Goal: Information Seeking & Learning: Check status

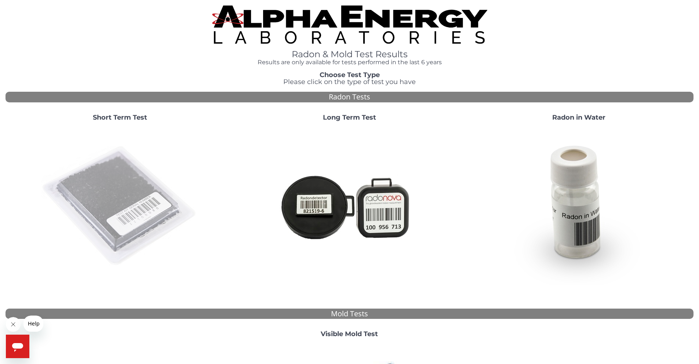
click at [138, 194] on img at bounding box center [120, 206] width 158 height 158
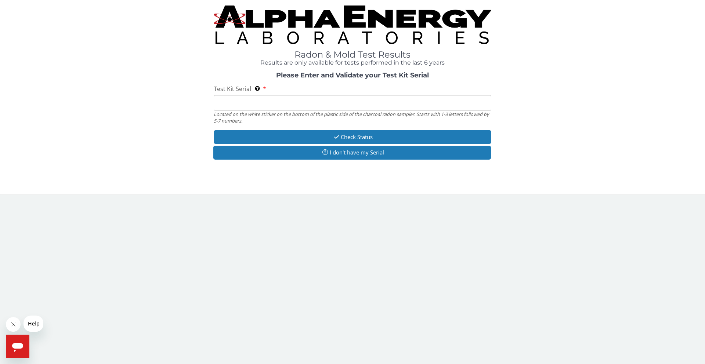
click at [301, 105] on input "Test Kit Serial Located on the white sticker on the bottom of the plastic side …" at bounding box center [353, 103] width 278 height 16
click at [325, 106] on input "Test Kit Serial Located on the white sticker on the bottom of the plastic side …" at bounding box center [353, 103] width 278 height 16
paste input "25-197326"
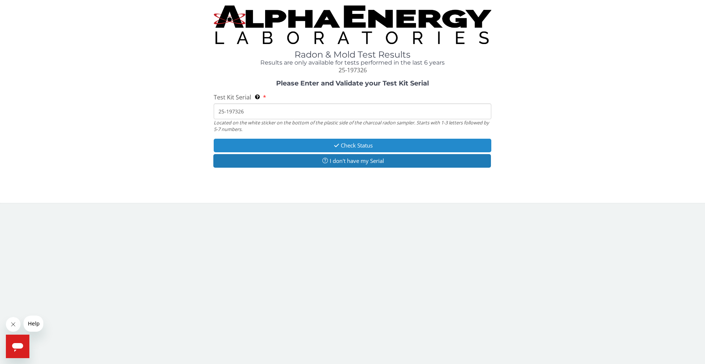
click at [326, 142] on button "Check Status" at bounding box center [353, 146] width 278 height 14
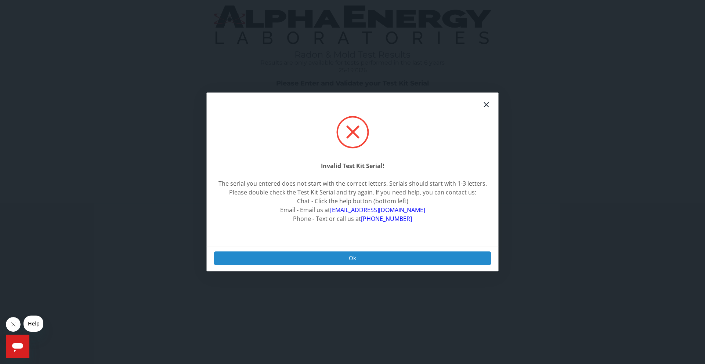
click at [363, 260] on button "Ok" at bounding box center [352, 258] width 277 height 14
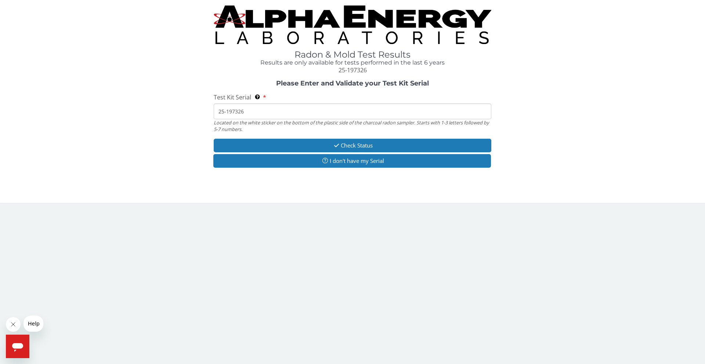
drag, startPoint x: 249, startPoint y: 111, endPoint x: 184, endPoint y: 117, distance: 65.3
click at [184, 117] on div "Please Enter and Validate your Test Kit Serial Test Kit Serial Located on the w…" at bounding box center [353, 125] width 694 height 90
type input "2"
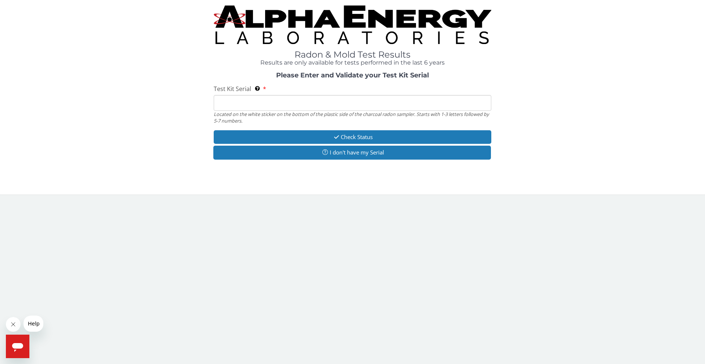
paste input "RA203886"
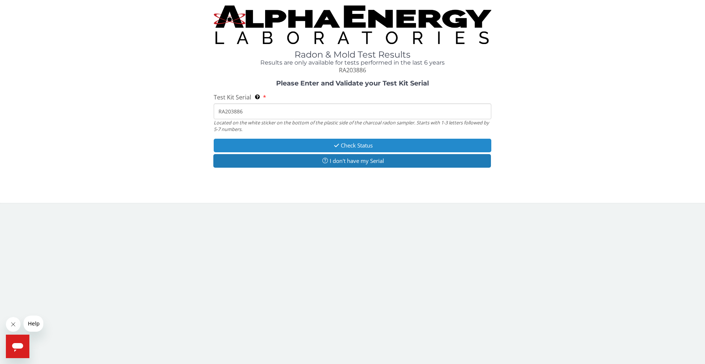
type input "RA203886"
click at [345, 141] on button "Check Status" at bounding box center [353, 146] width 278 height 14
